Goal: Task Accomplishment & Management: Manage account settings

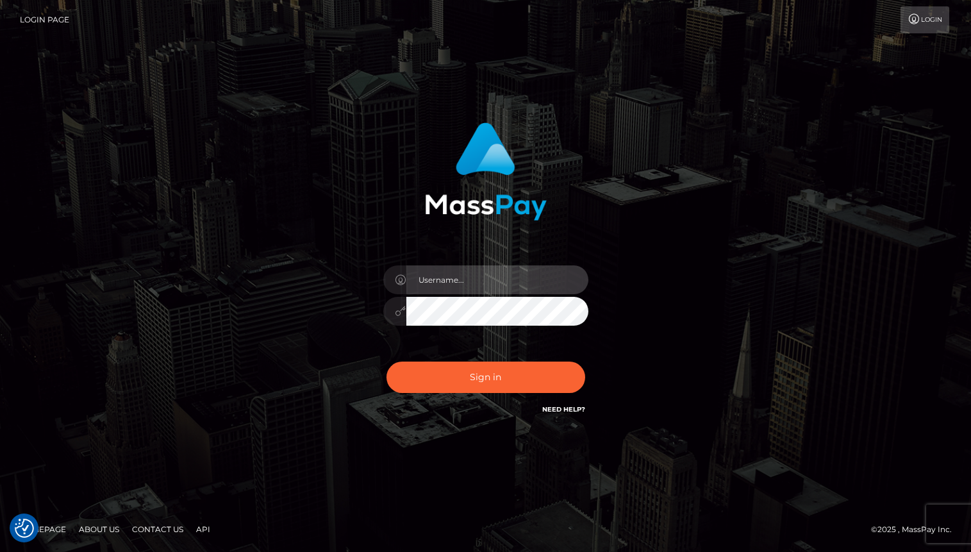
click at [465, 275] on input "text" at bounding box center [497, 279] width 182 height 29
type input "oli.fanvue"
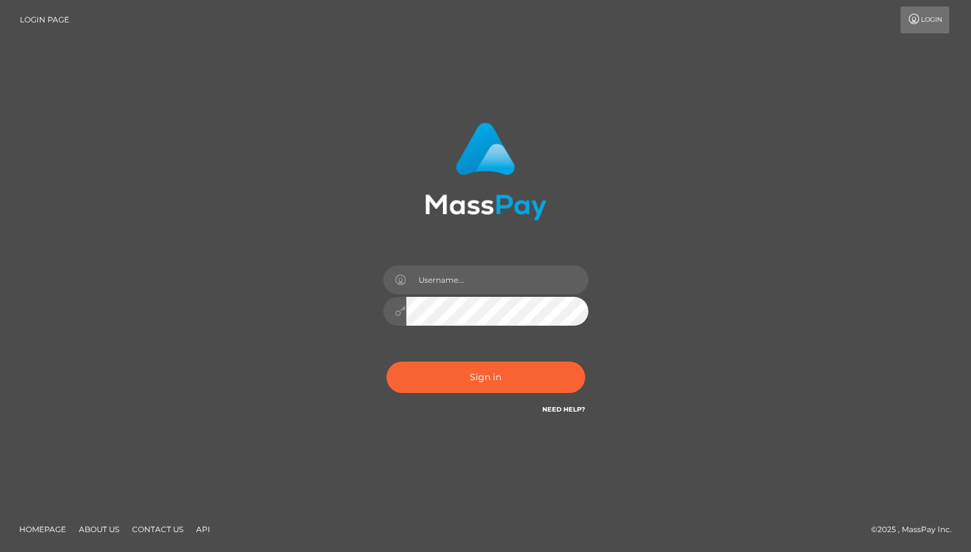
click at [468, 276] on input "text" at bounding box center [497, 279] width 182 height 29
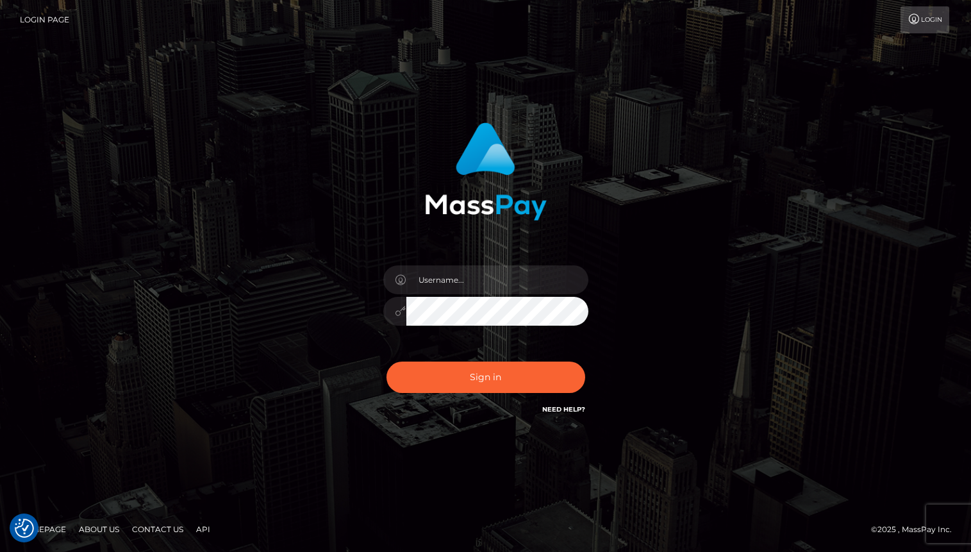
type input "oli.fanvue"
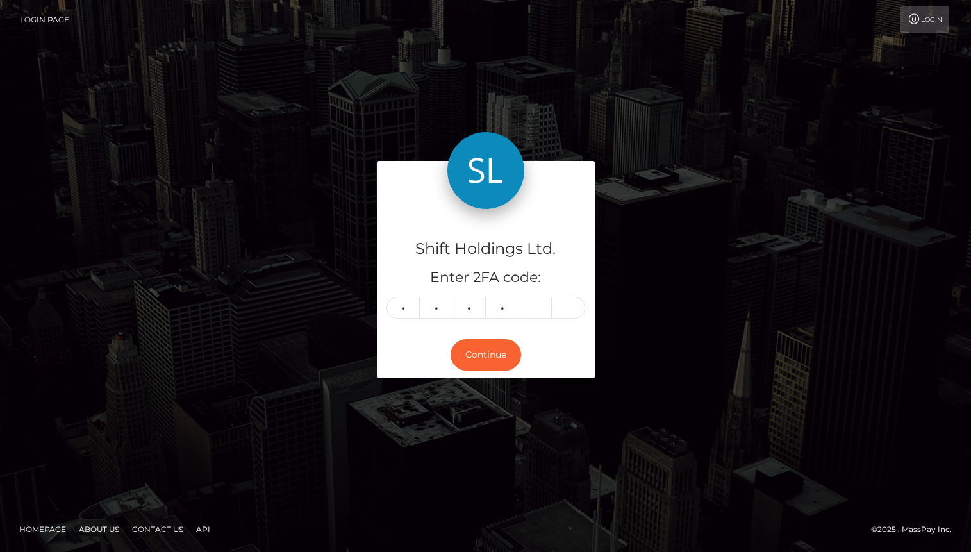
type input "9"
type input "2"
